Goal: Task Accomplishment & Management: Manage account settings

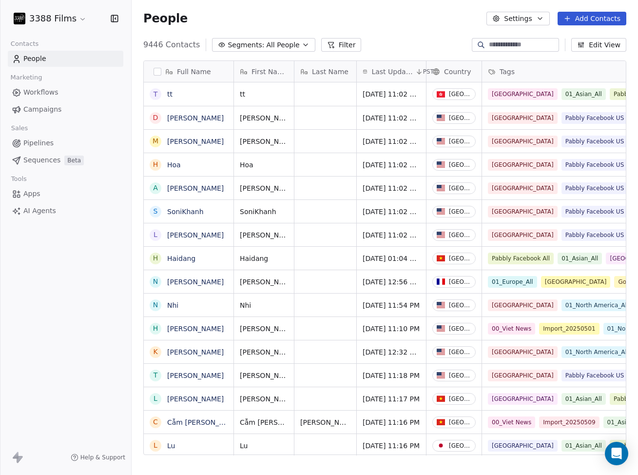
scroll to position [418, 506]
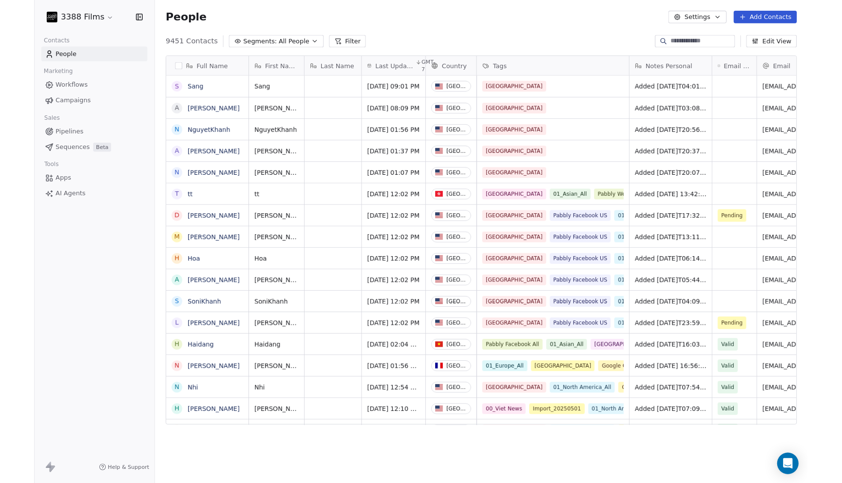
scroll to position [0, 0]
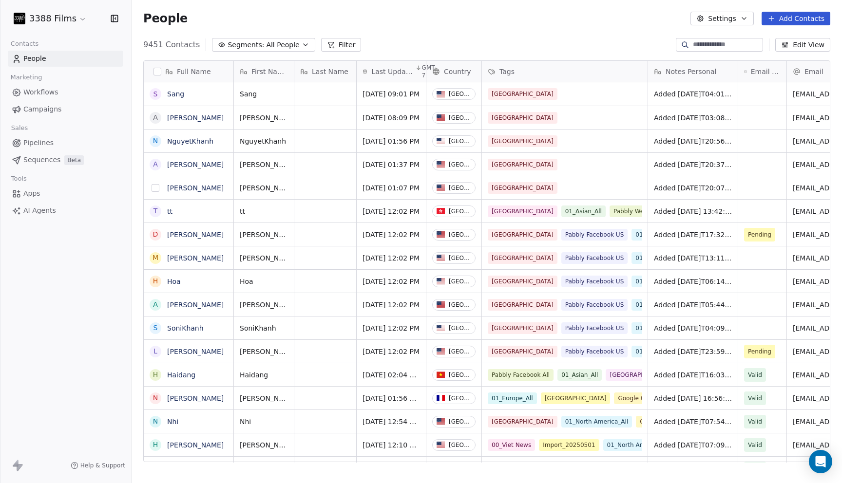
click at [156, 189] on button "grid" at bounding box center [156, 188] width 8 height 8
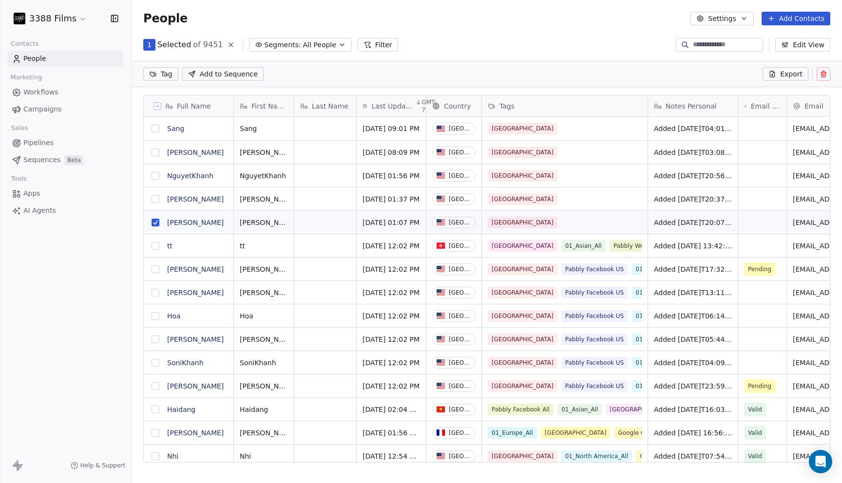
scroll to position [391, 711]
click at [155, 201] on button "grid" at bounding box center [156, 199] width 8 height 8
click at [156, 175] on button "grid" at bounding box center [156, 176] width 8 height 8
click at [156, 151] on button "grid" at bounding box center [156, 153] width 8 height 8
click at [159, 130] on button "grid" at bounding box center [156, 129] width 8 height 8
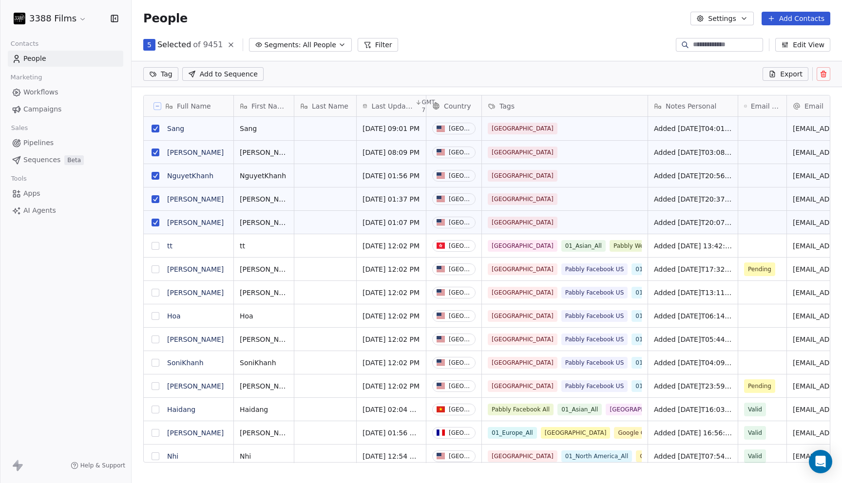
click at [164, 77] on html "3388 Films Contacts People Marketing Workflows Campaigns Sales Pipelines Sequen…" at bounding box center [421, 241] width 842 height 483
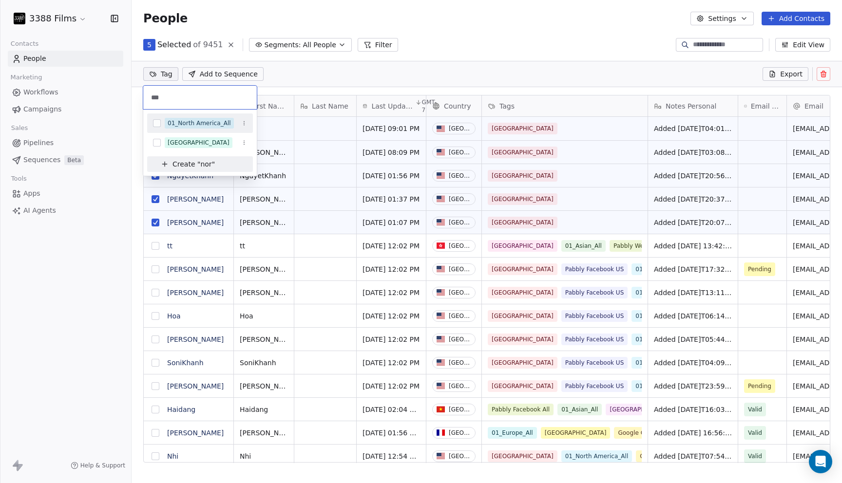
type input "***"
click at [155, 124] on button "Suggestions" at bounding box center [157, 123] width 8 height 8
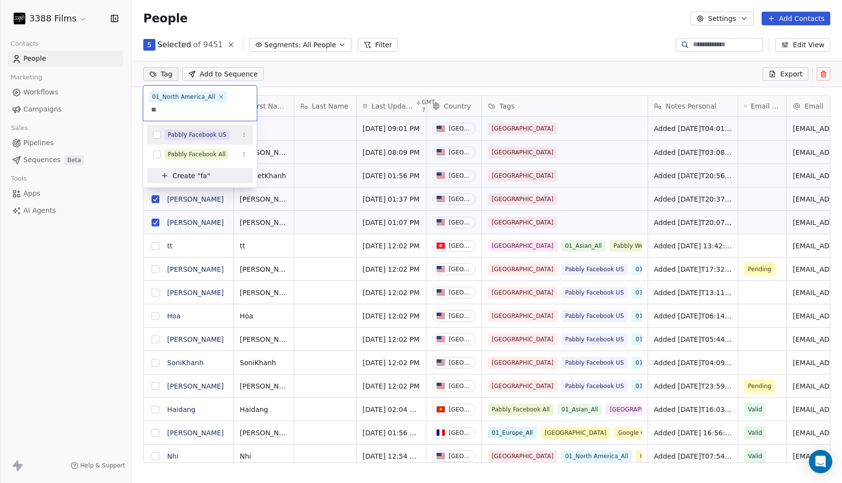
type input "**"
click at [176, 133] on div "Pabbly Facebook US" at bounding box center [197, 135] width 59 height 9
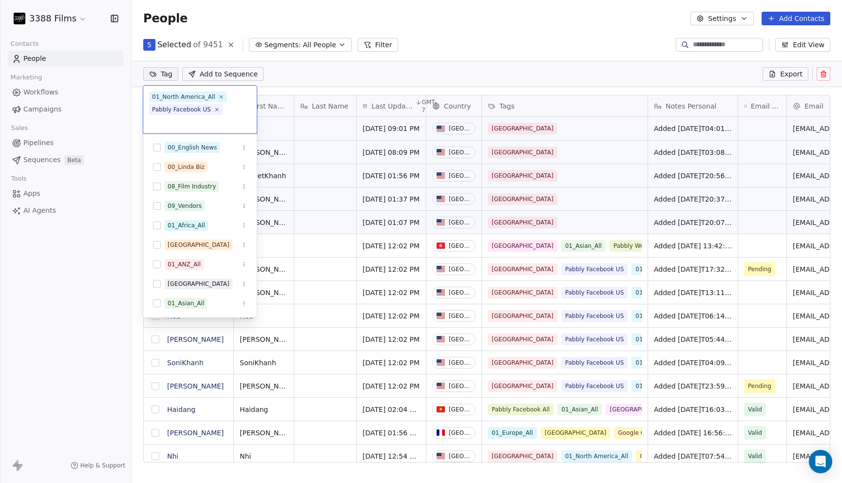
click at [505, 33] on html "3388 Films Contacts People Marketing Workflows Campaigns Sales Pipelines Sequen…" at bounding box center [421, 241] width 842 height 483
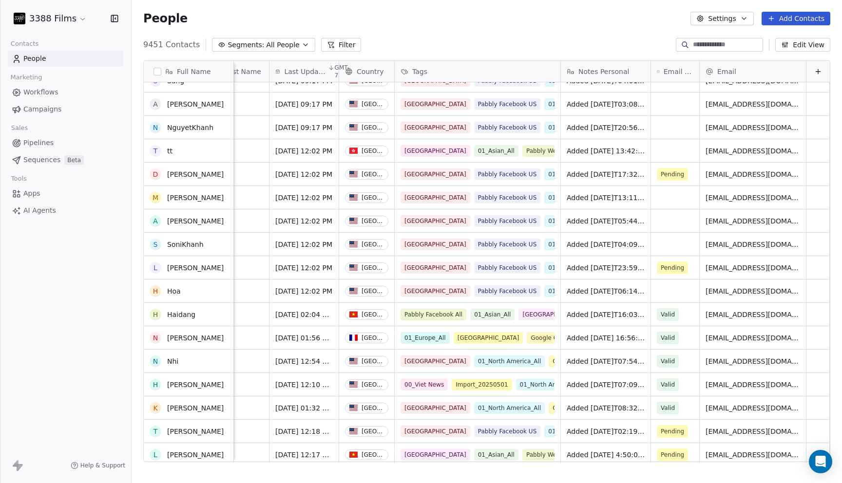
scroll to position [0, 0]
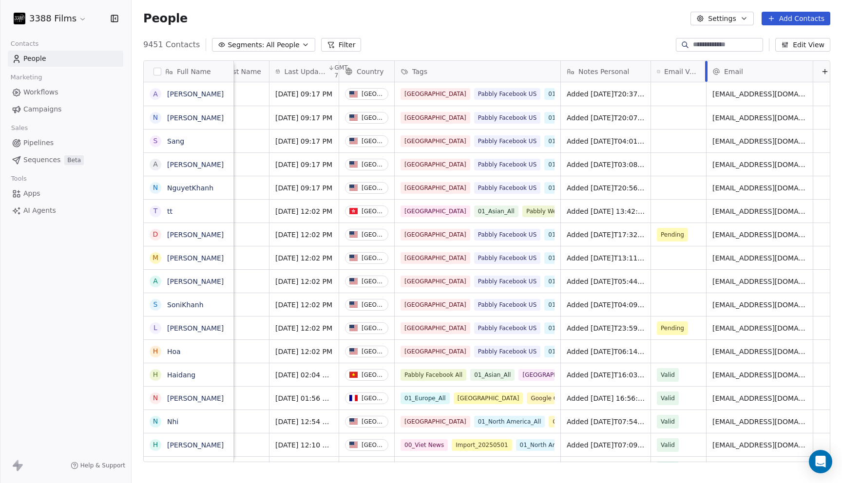
drag, startPoint x: 699, startPoint y: 67, endPoint x: 706, endPoint y: 72, distance: 8.4
click at [637, 72] on div at bounding box center [706, 71] width 2 height 21
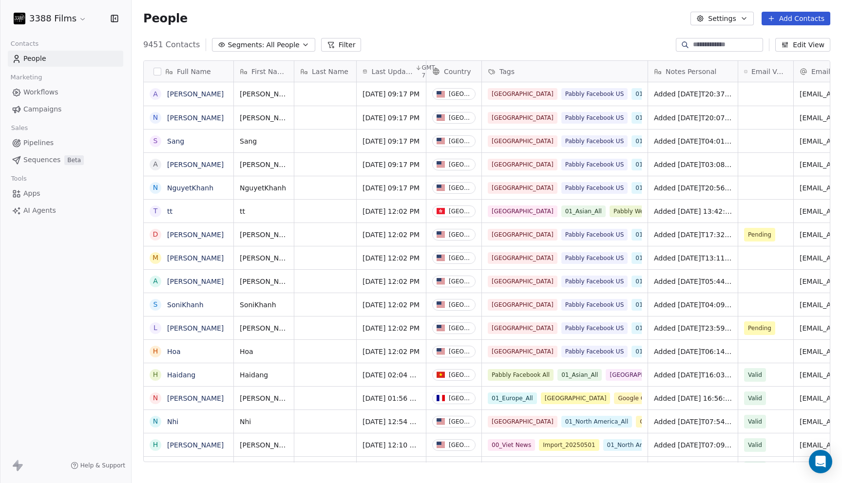
click at [519, 19] on div "People Settings Add Contacts" at bounding box center [486, 19] width 687 height 14
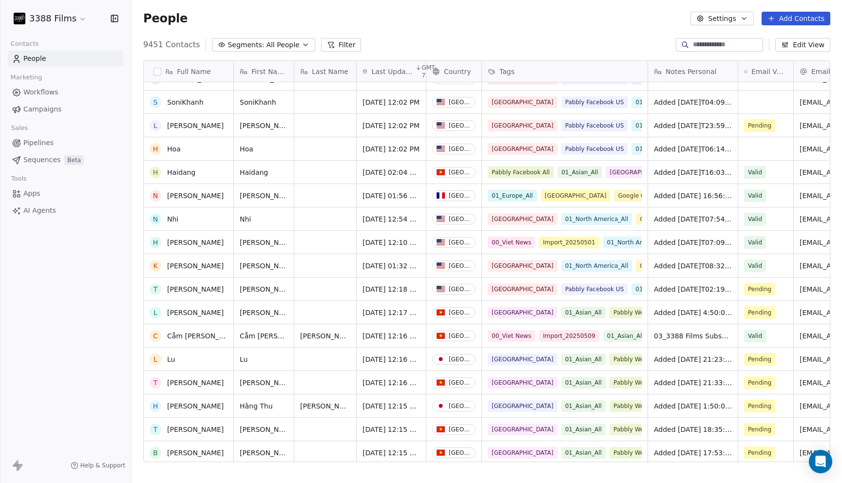
scroll to position [243, 0]
